Goal: Transaction & Acquisition: Purchase product/service

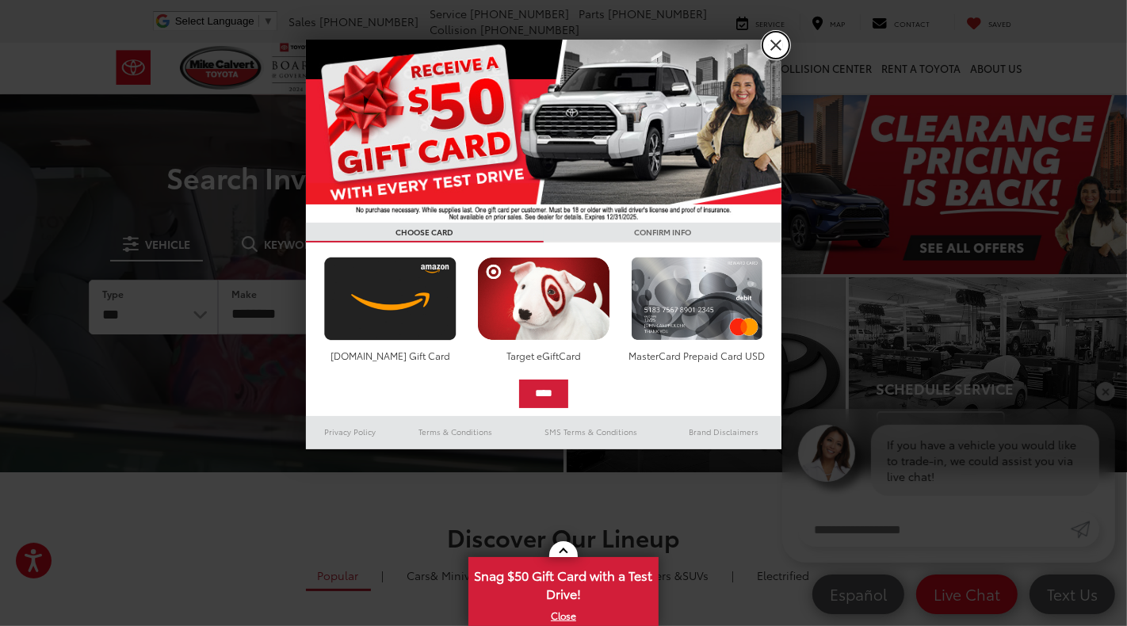
click at [775, 52] on link "X" at bounding box center [776, 45] width 27 height 27
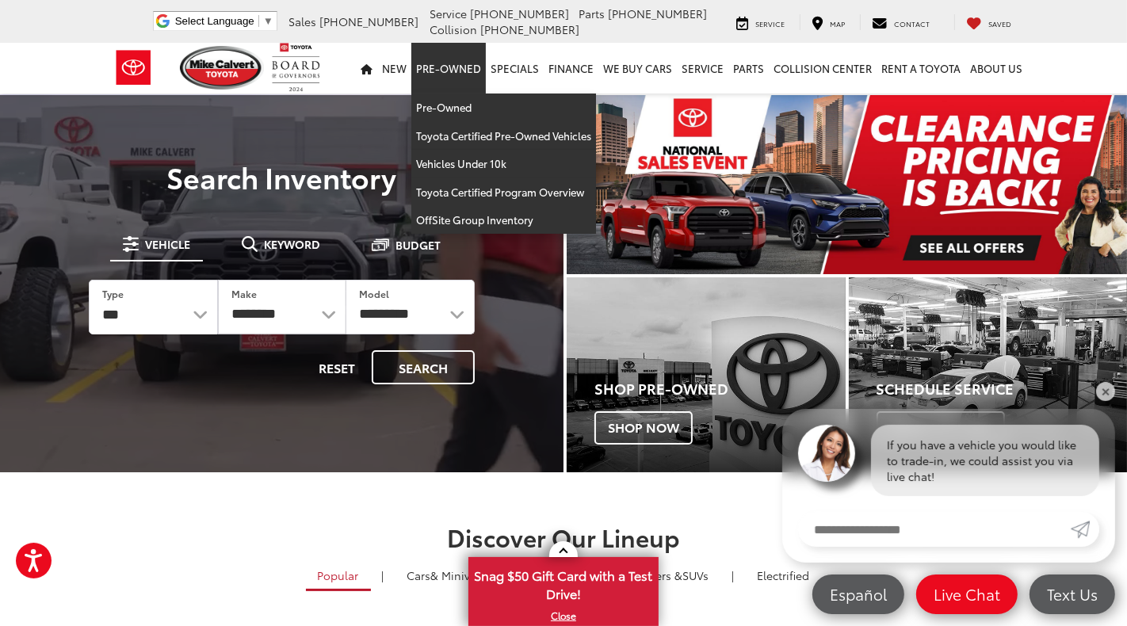
click at [446, 75] on link "Pre-Owned" at bounding box center [449, 68] width 75 height 51
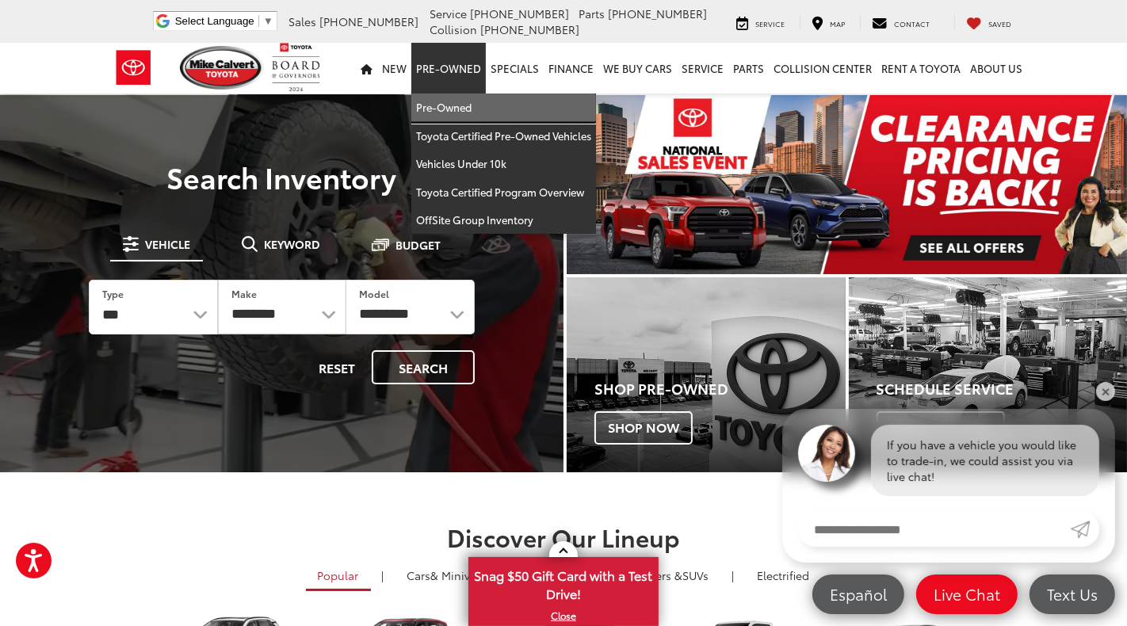
click at [443, 111] on link "Pre-Owned" at bounding box center [504, 108] width 185 height 29
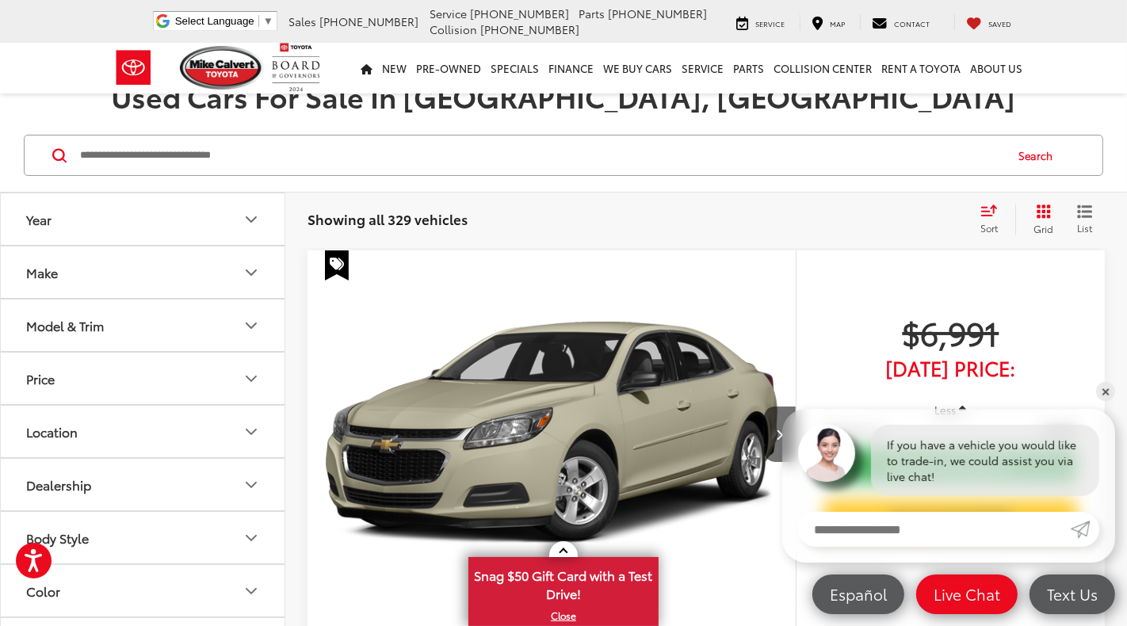
scroll to position [88, 0]
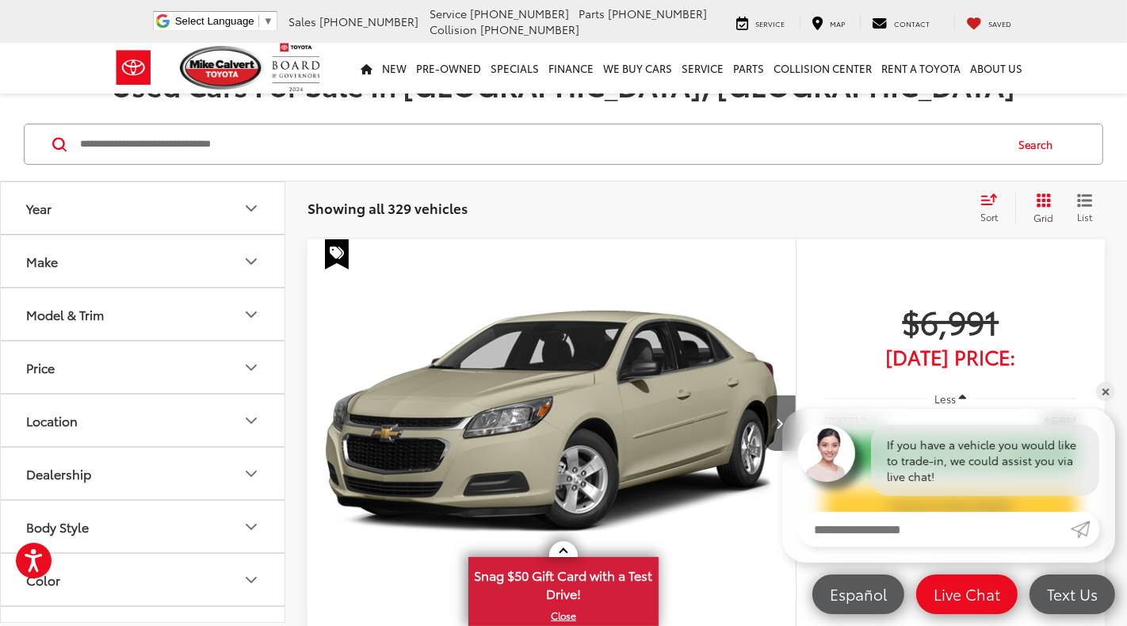
click at [167, 331] on button "Model & Trim" at bounding box center [143, 315] width 285 height 52
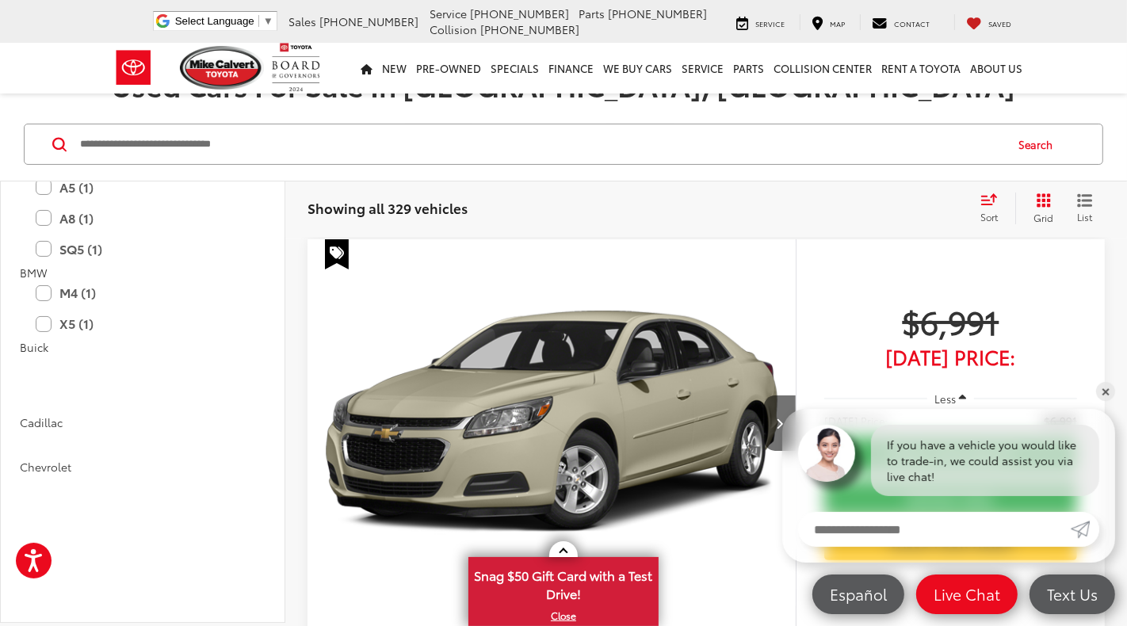
scroll to position [0, 0]
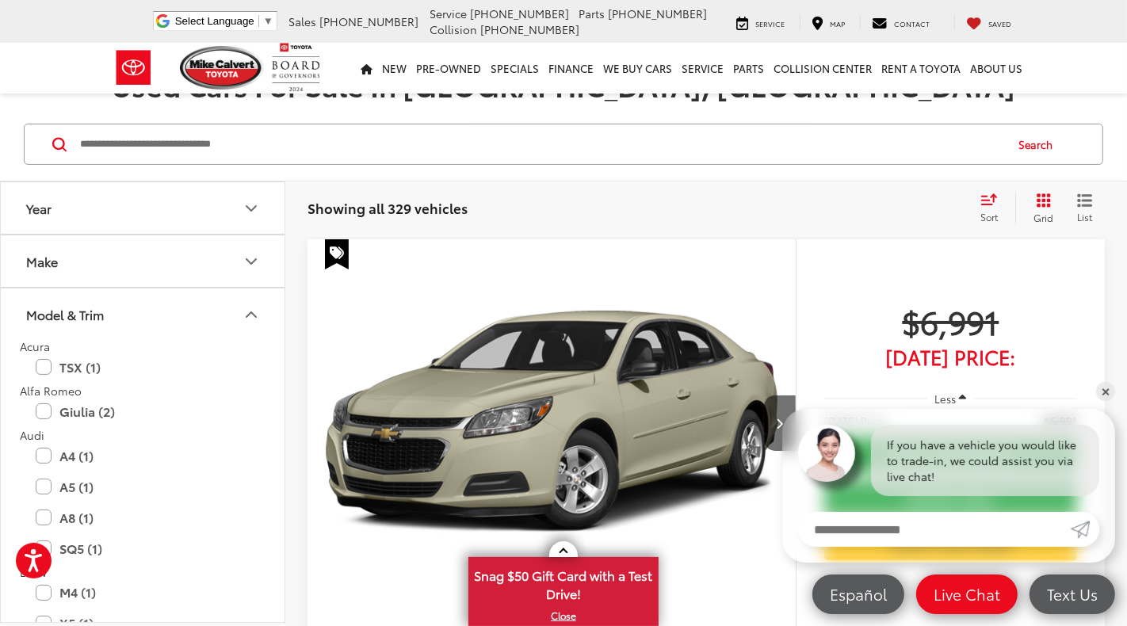
click at [103, 266] on button "Make" at bounding box center [143, 261] width 285 height 52
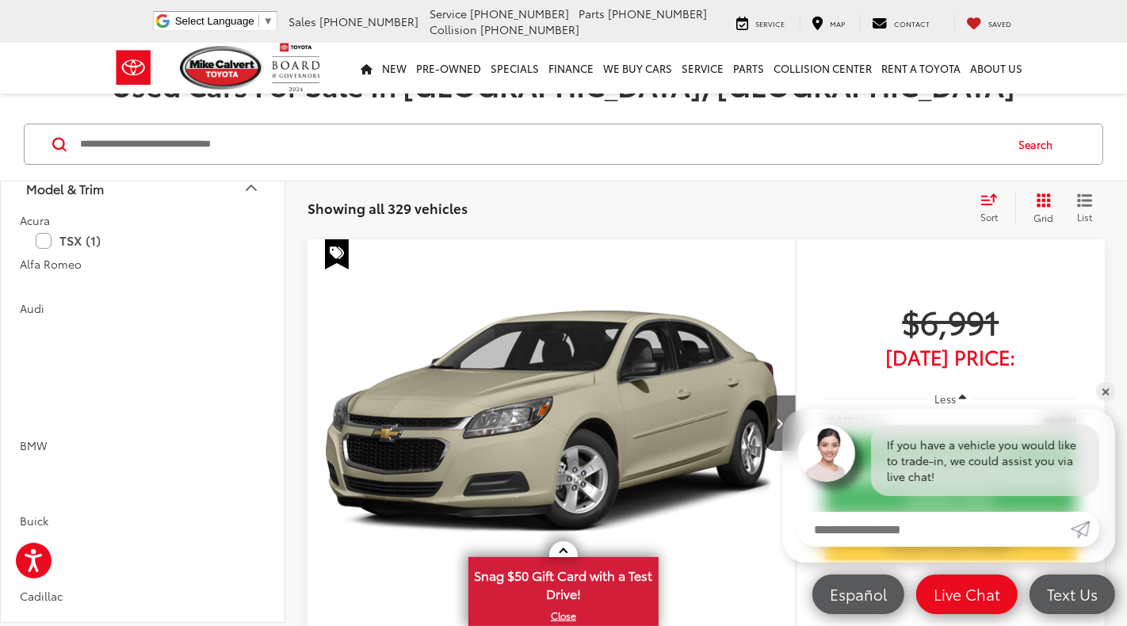
scroll to position [671, 0]
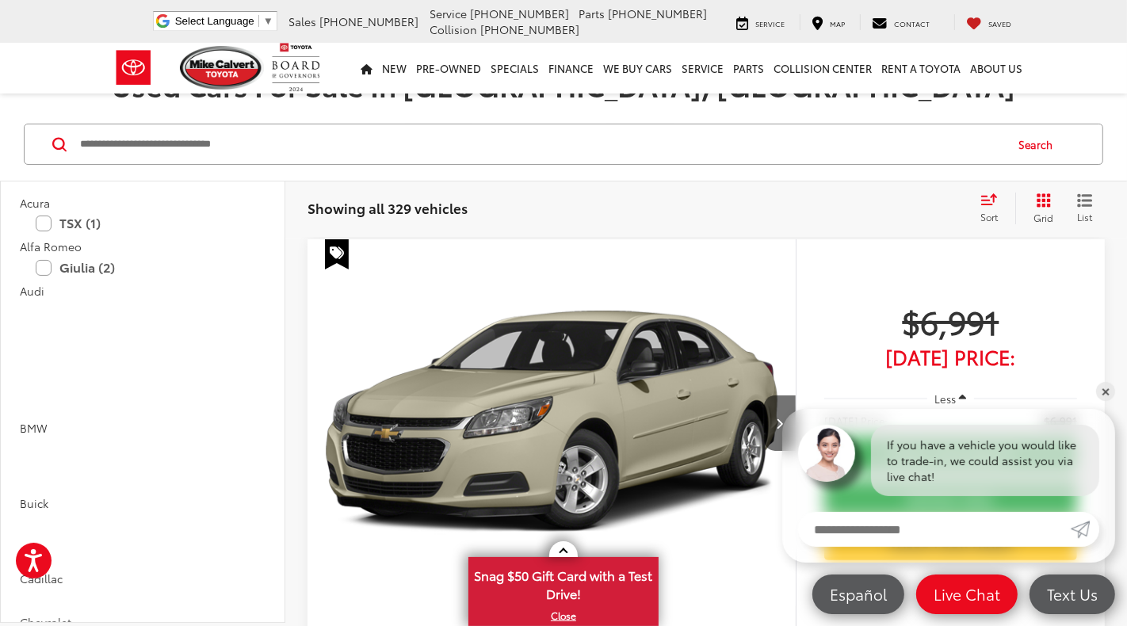
click at [193, 67] on label "Toyota (184)" at bounding box center [214, 53] width 64 height 27
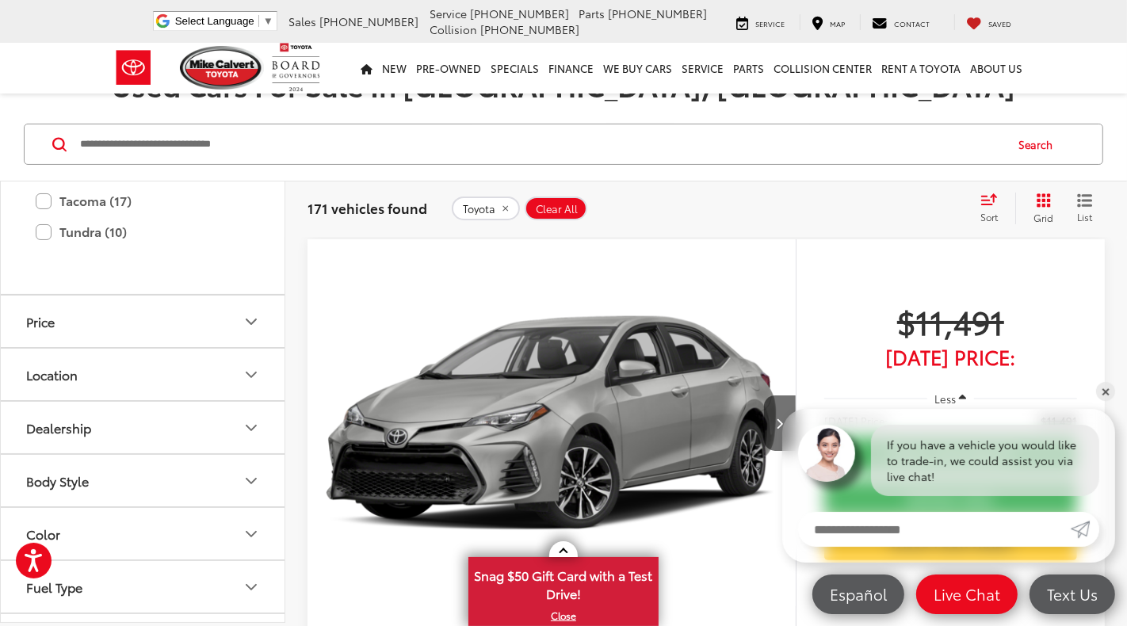
scroll to position [1254, 0]
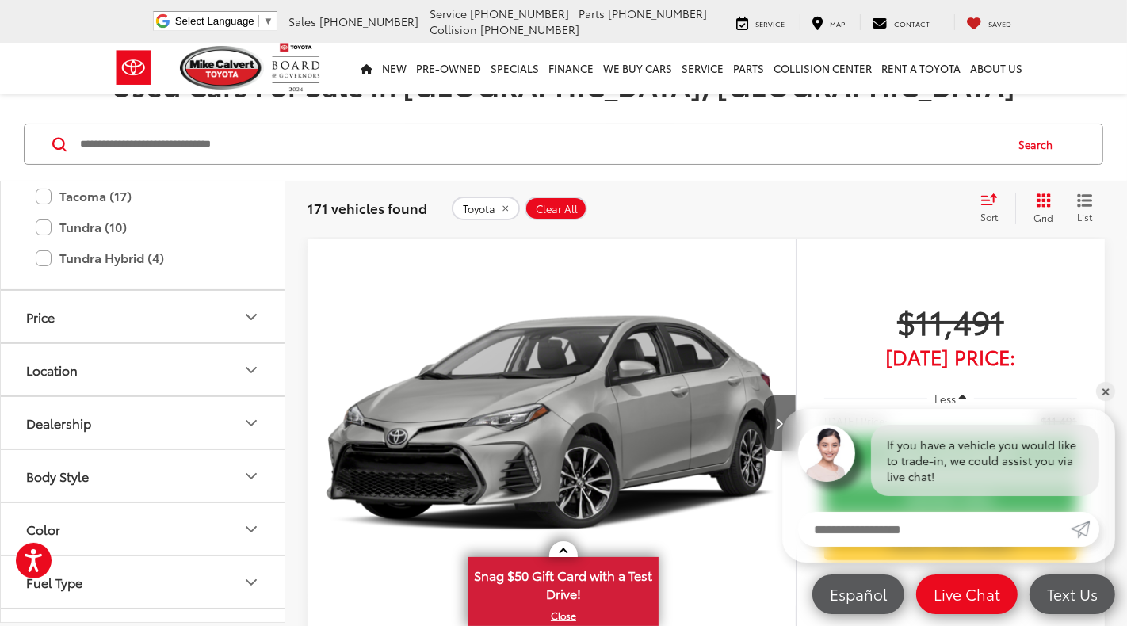
click at [65, 86] on label "RAV4 (18)" at bounding box center [143, 73] width 214 height 28
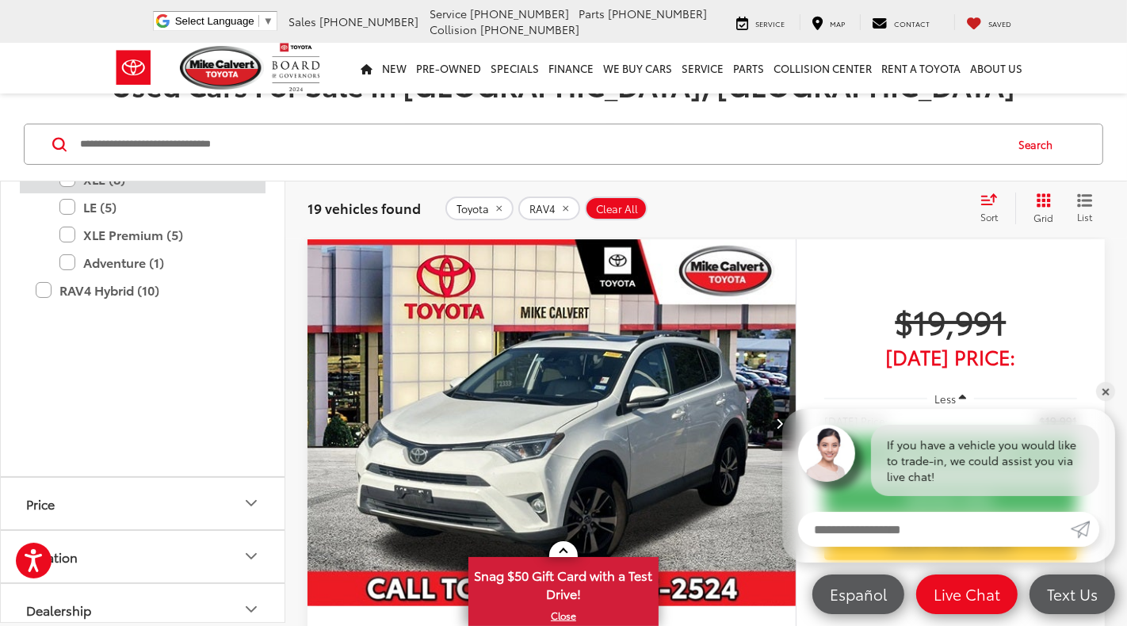
click at [72, 193] on label "XLE (8)" at bounding box center [154, 180] width 190 height 28
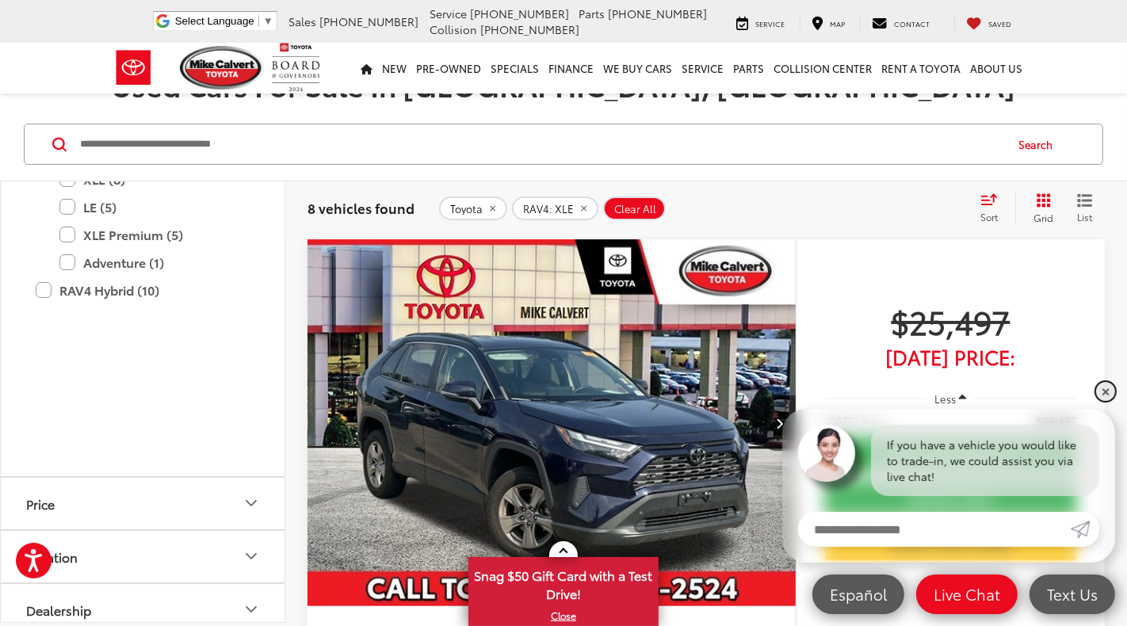
click at [1103, 390] on link "✕" at bounding box center [1106, 391] width 19 height 19
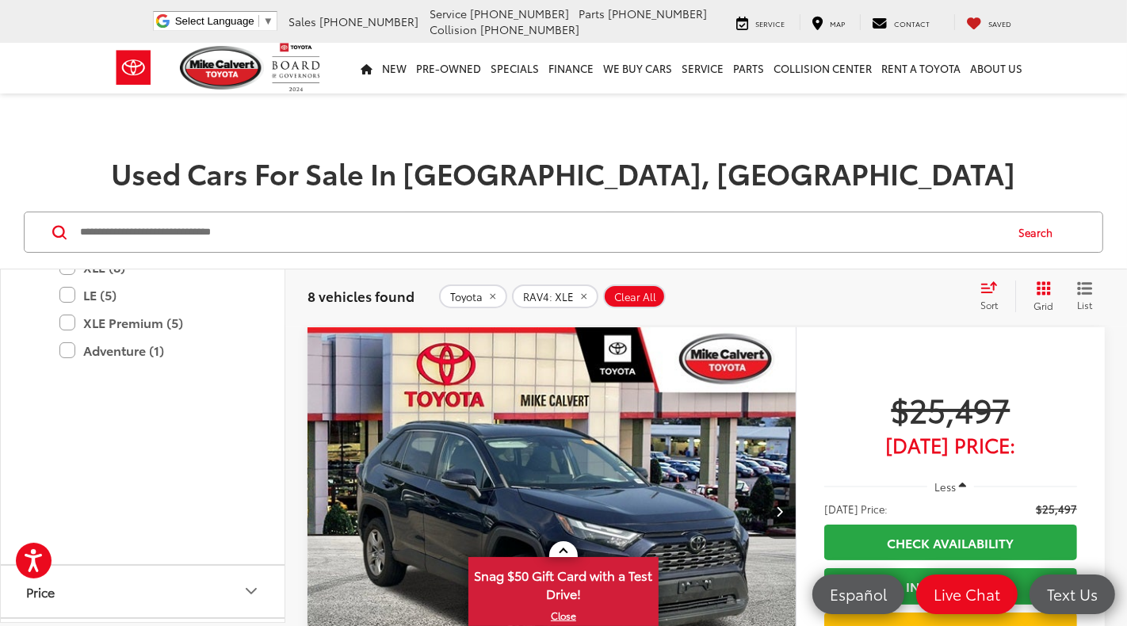
click at [976, 295] on div "Sort" at bounding box center [994, 297] width 43 height 32
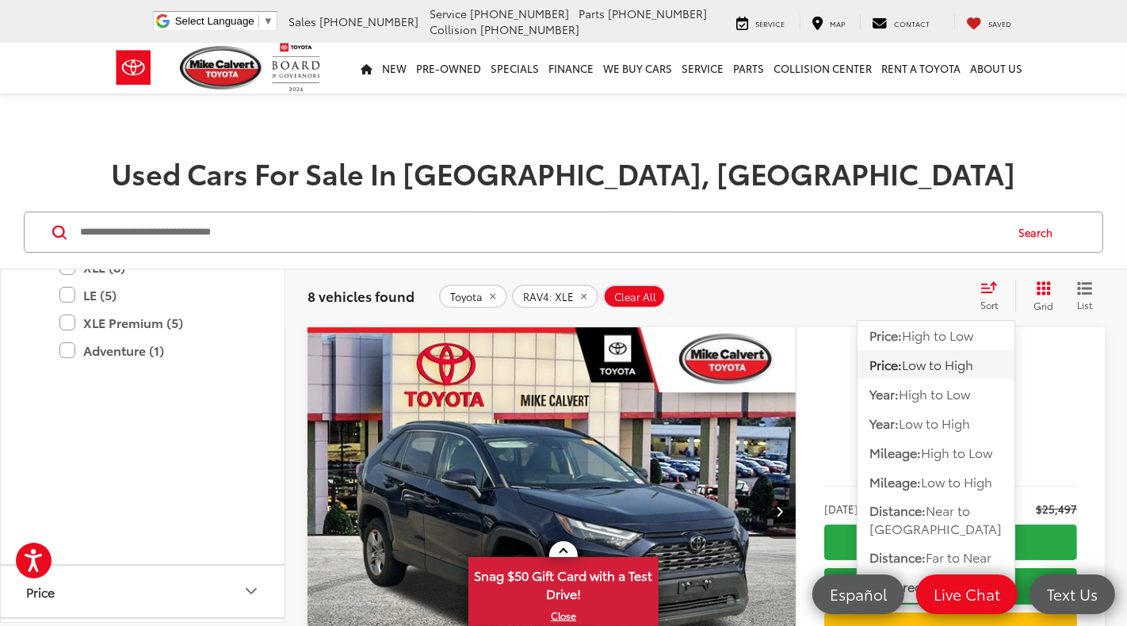
click at [937, 358] on span "Low to High" at bounding box center [937, 364] width 71 height 18
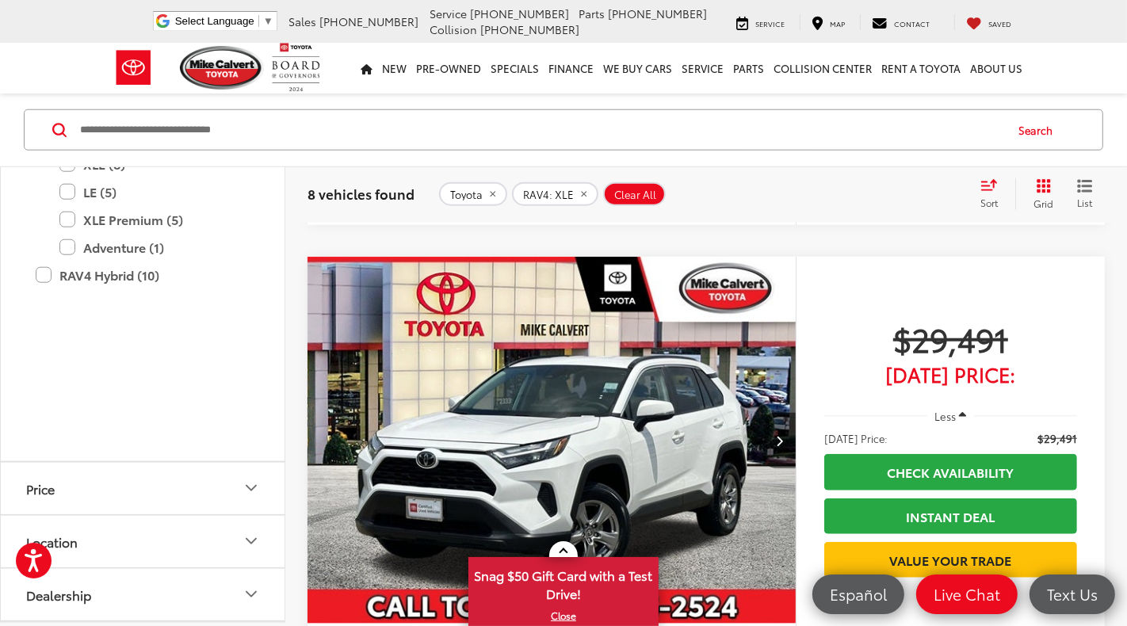
scroll to position [1285, 0]
